Goal: Check status: Check status

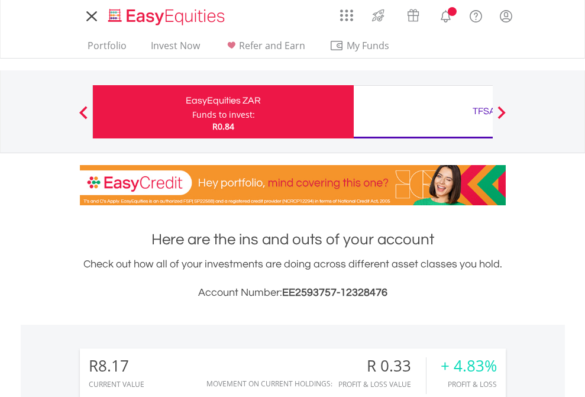
scroll to position [114, 186]
click at [192, 112] on div "Funds to invest:" at bounding box center [223, 115] width 63 height 12
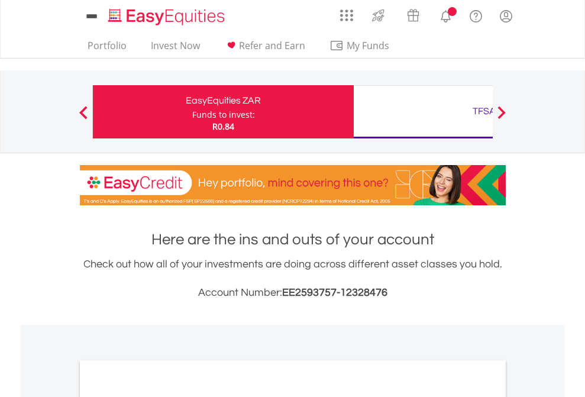
scroll to position [711, 0]
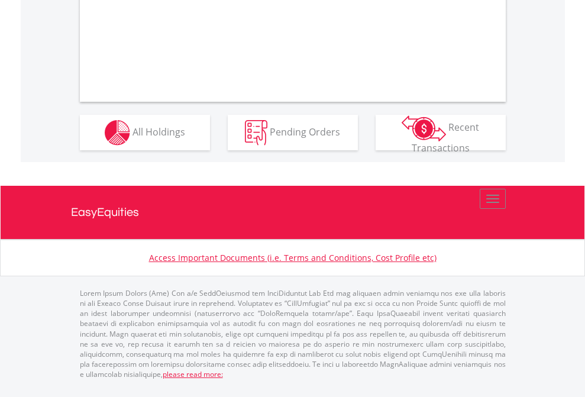
click at [133, 138] on span "All Holdings" at bounding box center [159, 131] width 53 height 13
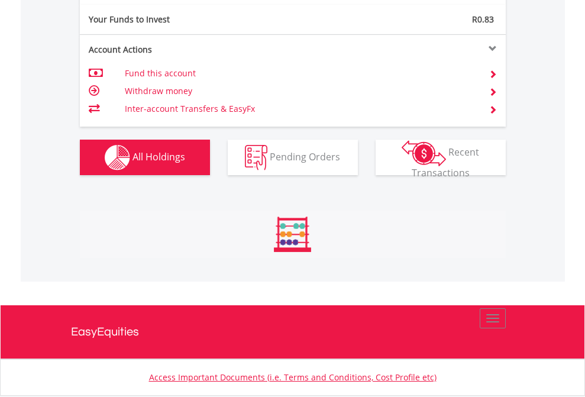
scroll to position [114, 186]
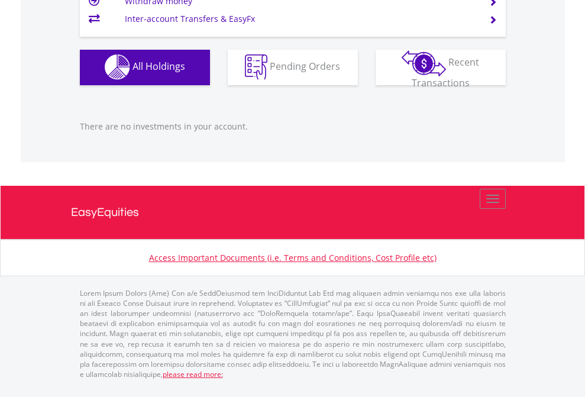
scroll to position [114, 186]
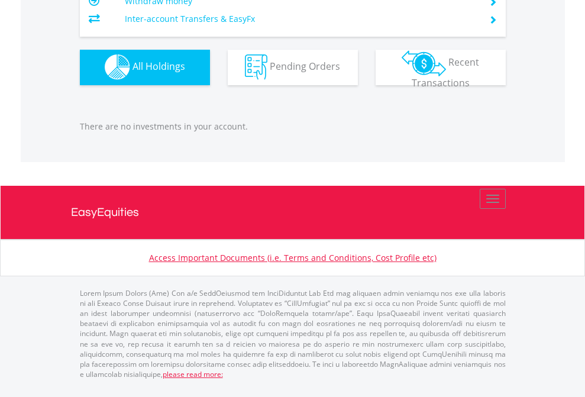
scroll to position [1172, 0]
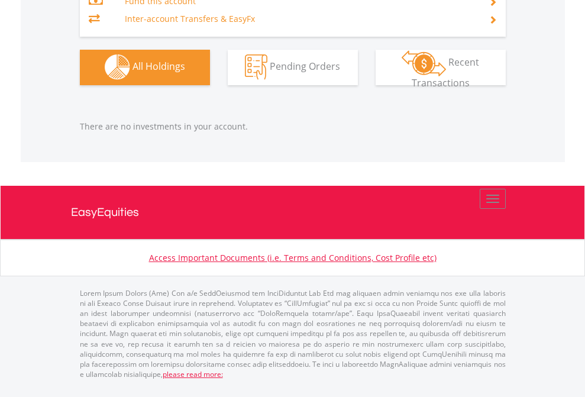
scroll to position [114, 186]
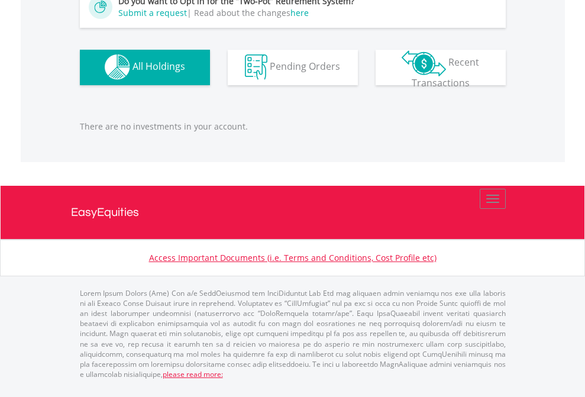
scroll to position [114, 186]
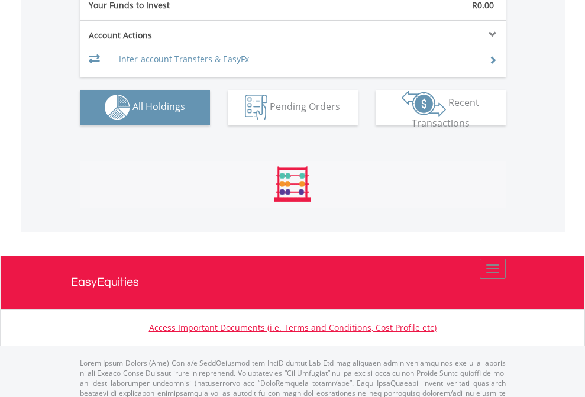
scroll to position [1172, 0]
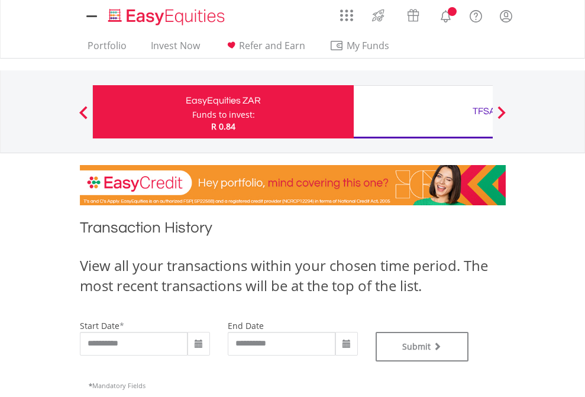
type input "**********"
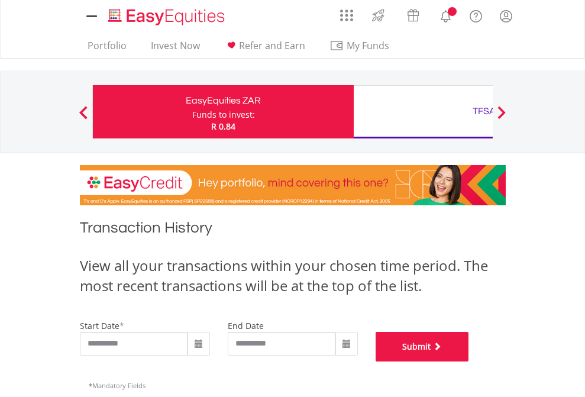
click at [469, 362] on button "Submit" at bounding box center [423, 347] width 94 height 30
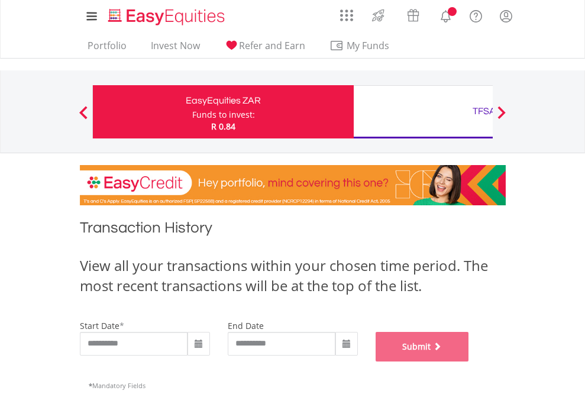
scroll to position [480, 0]
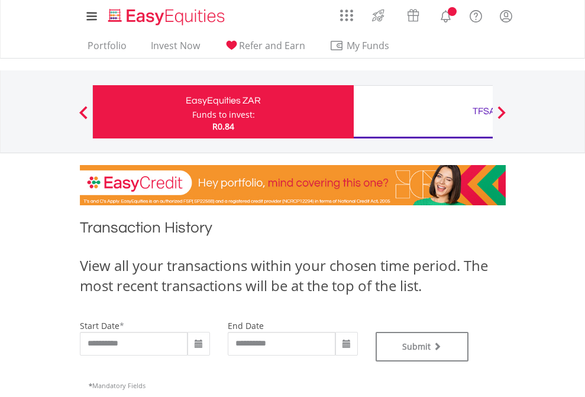
click at [423, 112] on div "TFSA" at bounding box center [484, 111] width 247 height 17
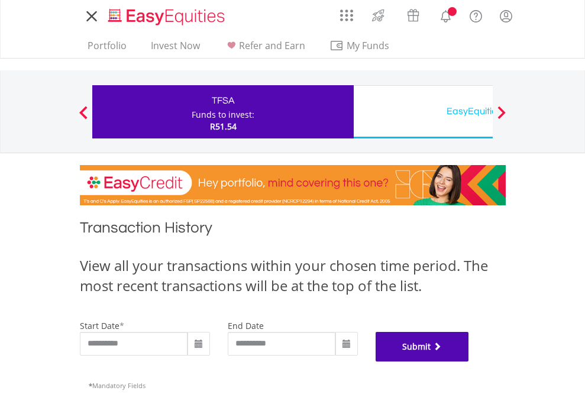
click at [469, 362] on button "Submit" at bounding box center [423, 347] width 94 height 30
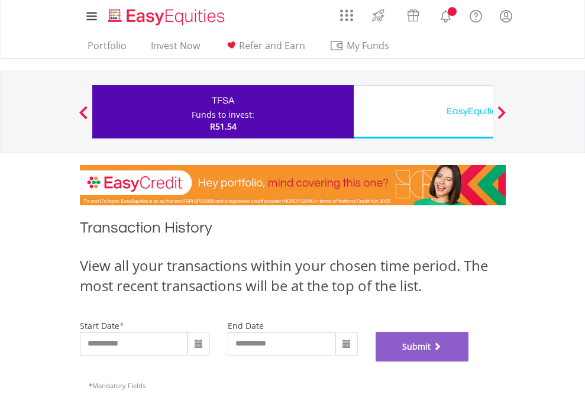
scroll to position [480, 0]
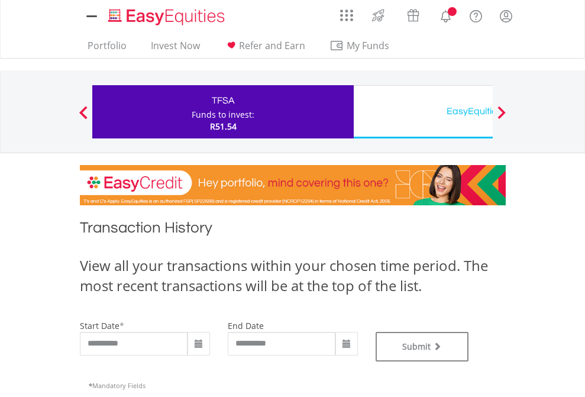
click at [423, 112] on div "EasyEquities USD" at bounding box center [484, 111] width 247 height 17
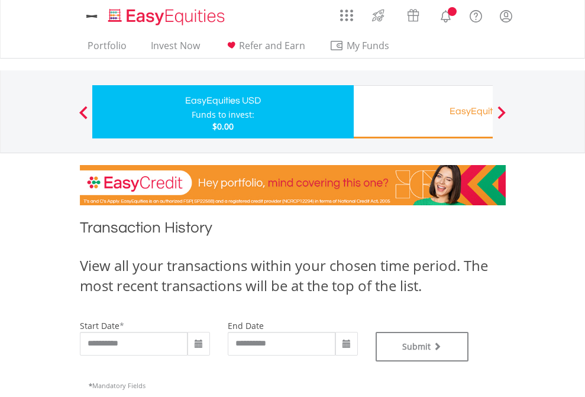
type input "**********"
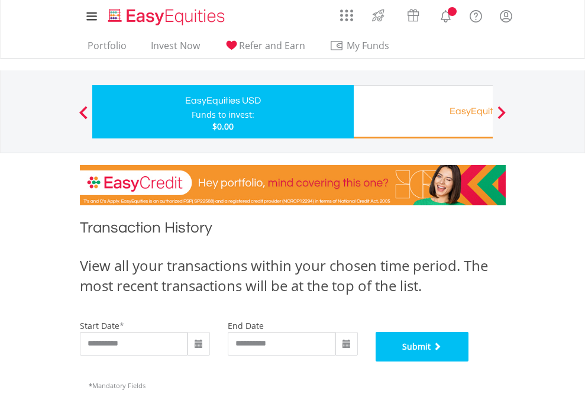
click at [469, 362] on button "Submit" at bounding box center [423, 347] width 94 height 30
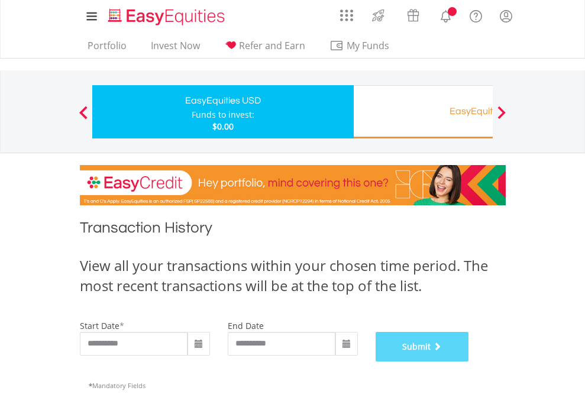
scroll to position [480, 0]
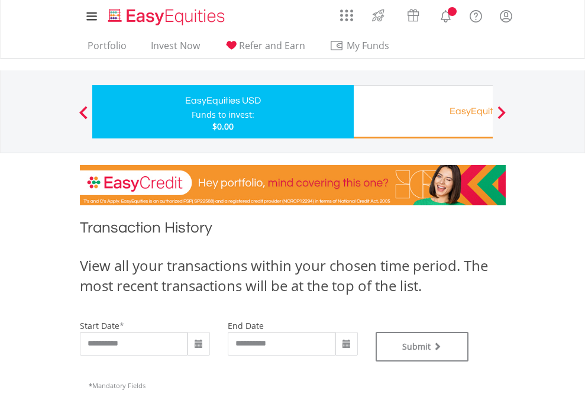
click at [423, 112] on div "EasyEquities RA" at bounding box center [484, 111] width 247 height 17
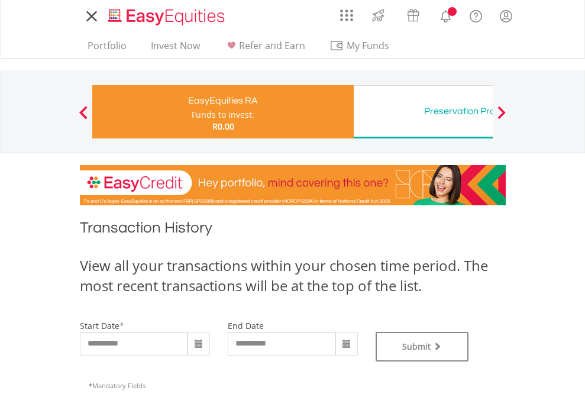
type input "**********"
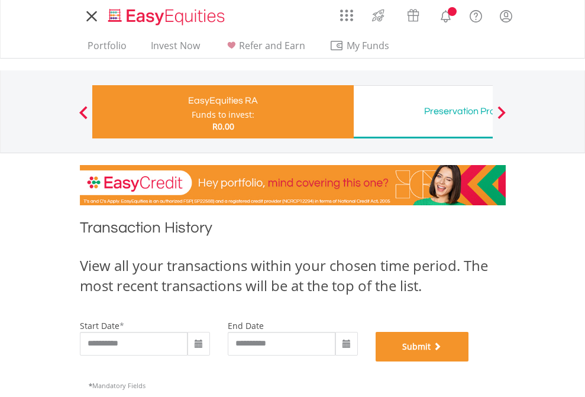
click at [469, 362] on button "Submit" at bounding box center [423, 347] width 94 height 30
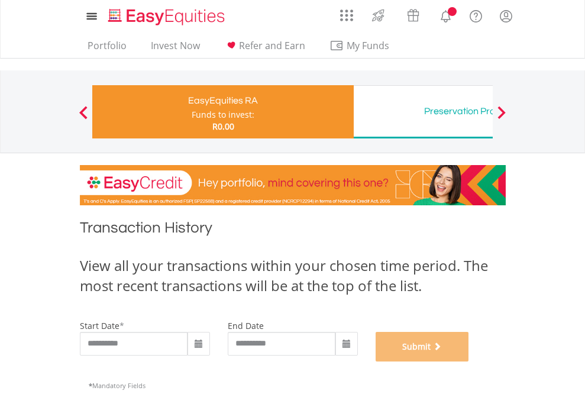
scroll to position [480, 0]
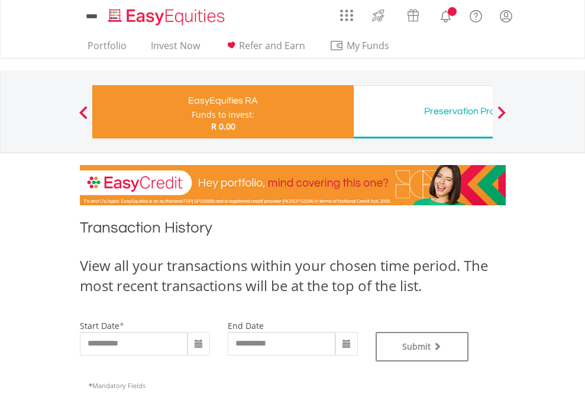
click at [423, 112] on div "Preservation Provident Fund" at bounding box center [484, 111] width 247 height 17
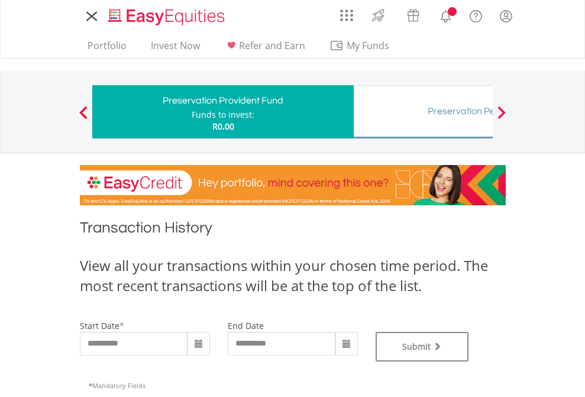
type input "**********"
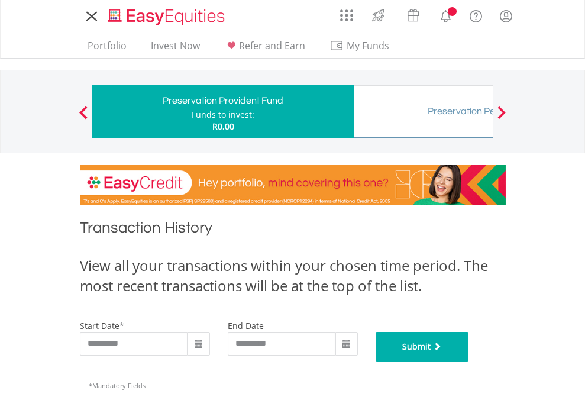
click at [469, 362] on button "Submit" at bounding box center [423, 347] width 94 height 30
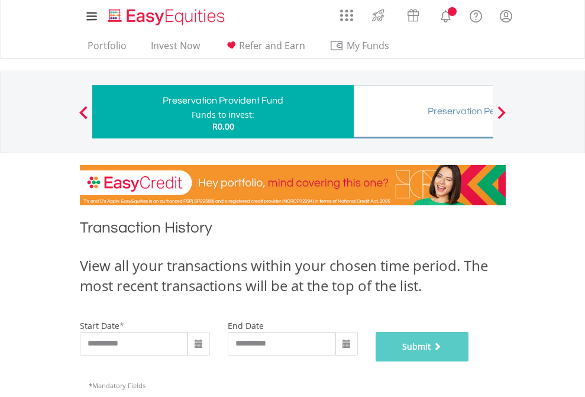
scroll to position [480, 0]
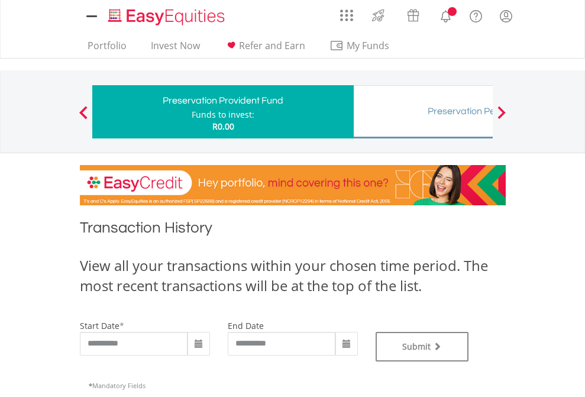
click at [423, 112] on div "Preservation Pension Fund" at bounding box center [484, 111] width 247 height 17
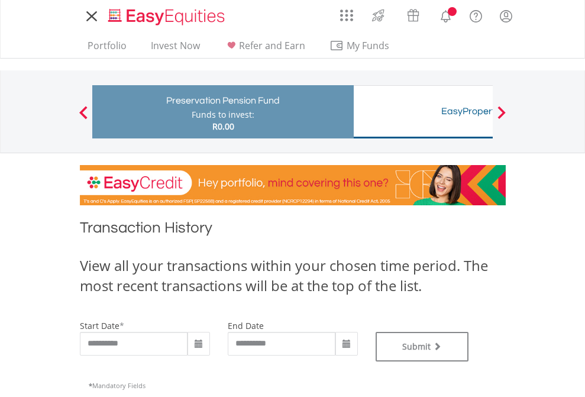
type input "**********"
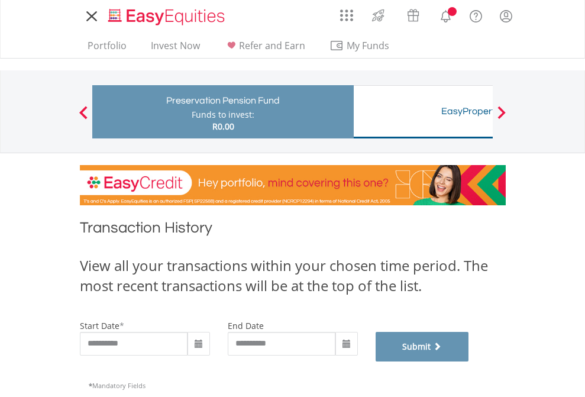
click at [469, 362] on button "Submit" at bounding box center [423, 347] width 94 height 30
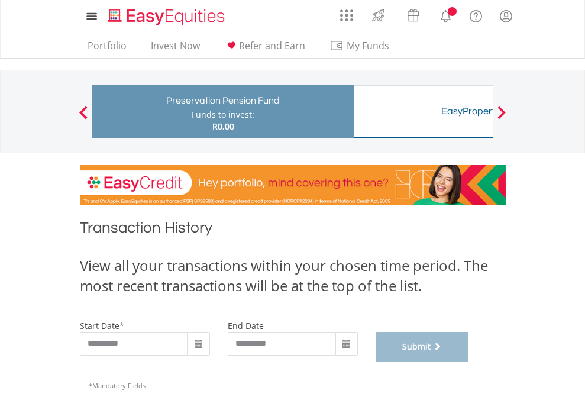
scroll to position [480, 0]
